Goal: Transaction & Acquisition: Purchase product/service

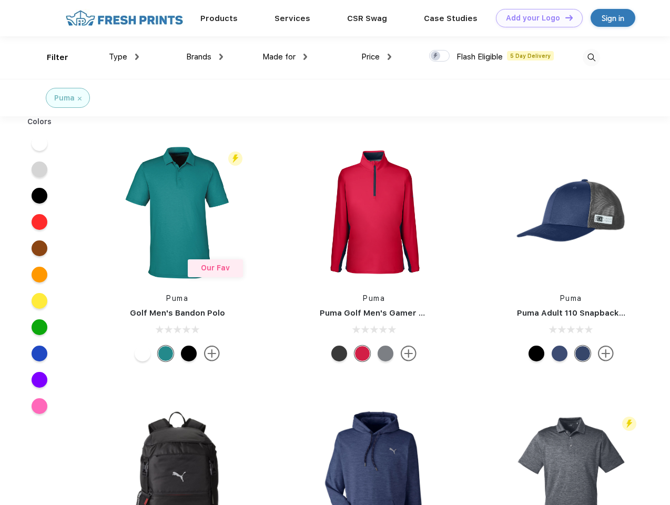
click at [536, 18] on link "Add your Logo Design Tool" at bounding box center [539, 18] width 87 height 18
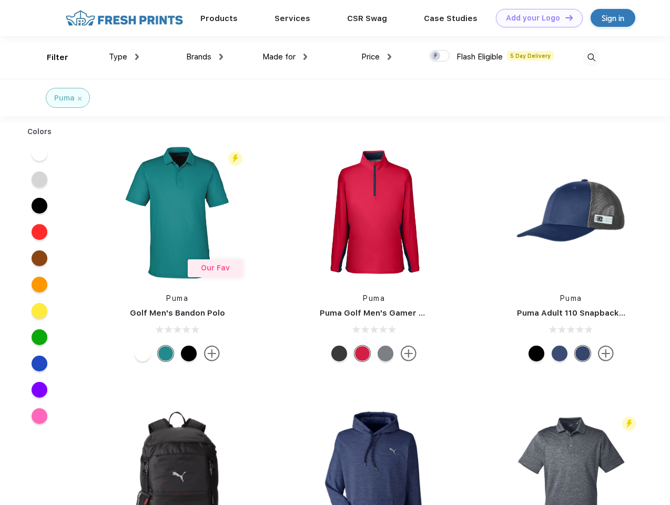
click at [0, 0] on div "Design Tool" at bounding box center [0, 0] width 0 height 0
click at [564, 17] on link "Add your Logo Design Tool" at bounding box center [539, 18] width 87 height 18
click at [51, 57] on div "Filter" at bounding box center [58, 58] width 22 height 12
click at [124, 57] on span "Type" at bounding box center [118, 56] width 18 height 9
click at [205, 57] on span "Brands" at bounding box center [198, 56] width 25 height 9
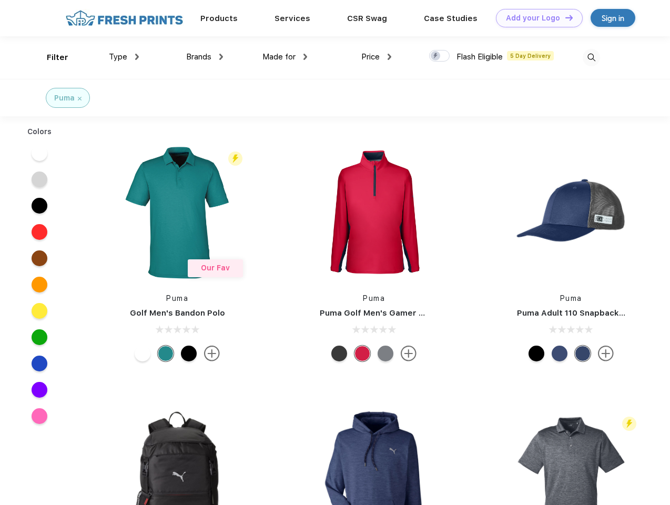
click at [285, 57] on span "Made for" at bounding box center [279, 56] width 33 height 9
click at [377, 57] on span "Price" at bounding box center [370, 56] width 18 height 9
click at [440, 56] on div at bounding box center [439, 56] width 21 height 12
click at [436, 56] on input "checkbox" at bounding box center [432, 52] width 7 height 7
click at [591, 57] on img at bounding box center [591, 57] width 17 height 17
